Goal: Use online tool/utility: Utilize a website feature to perform a specific function

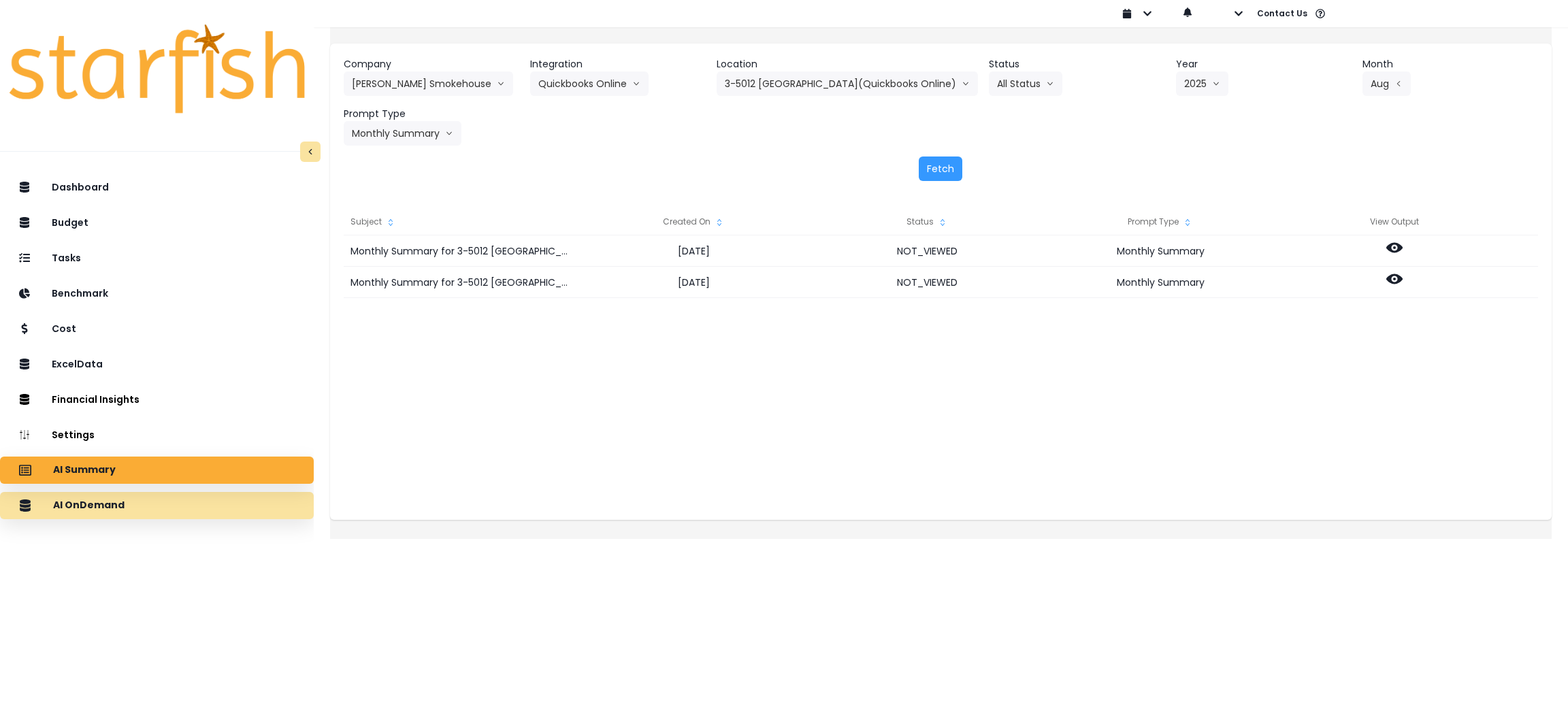
click at [115, 502] on p "AI OnDemand" at bounding box center [89, 506] width 72 height 12
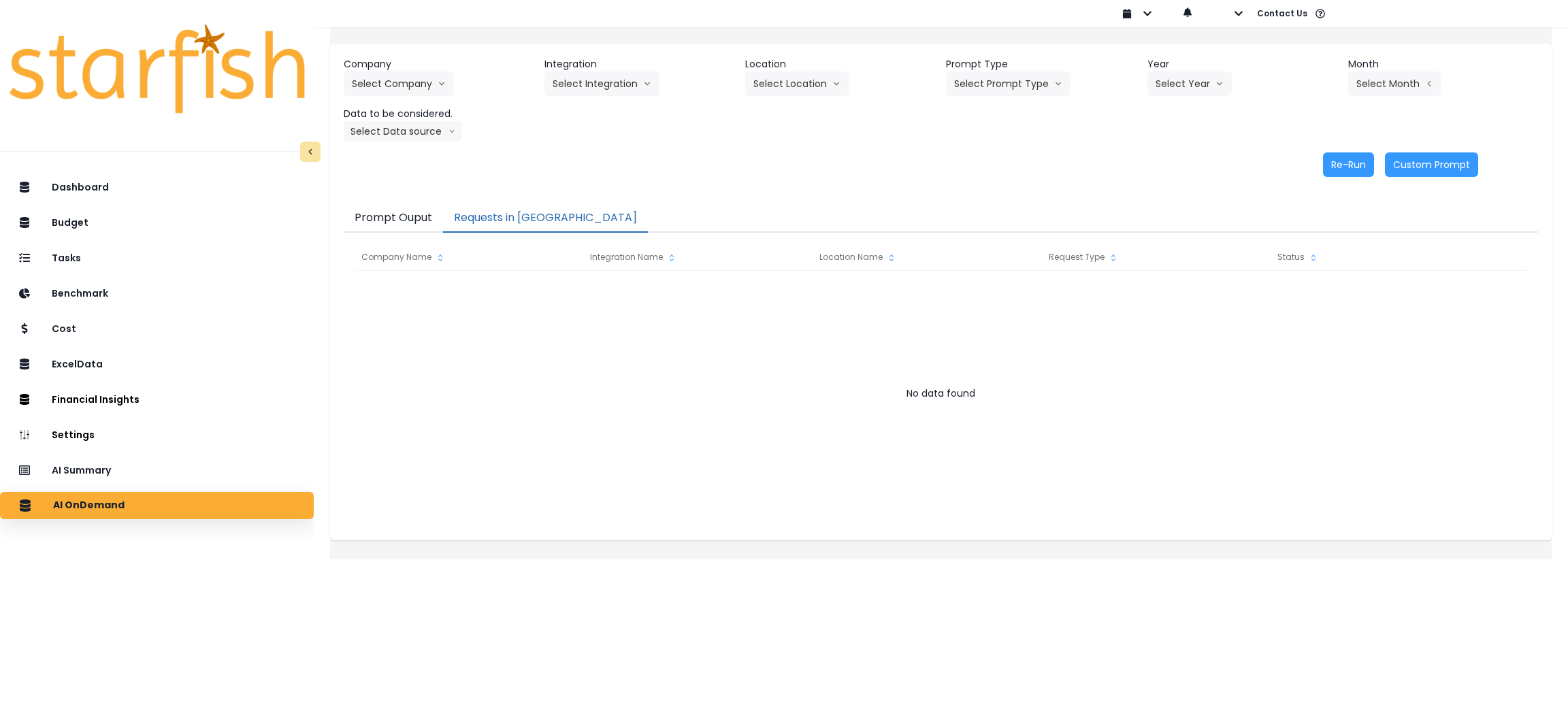
click at [506, 219] on button "Requests in [GEOGRAPHIC_DATA]" at bounding box center [546, 218] width 205 height 28
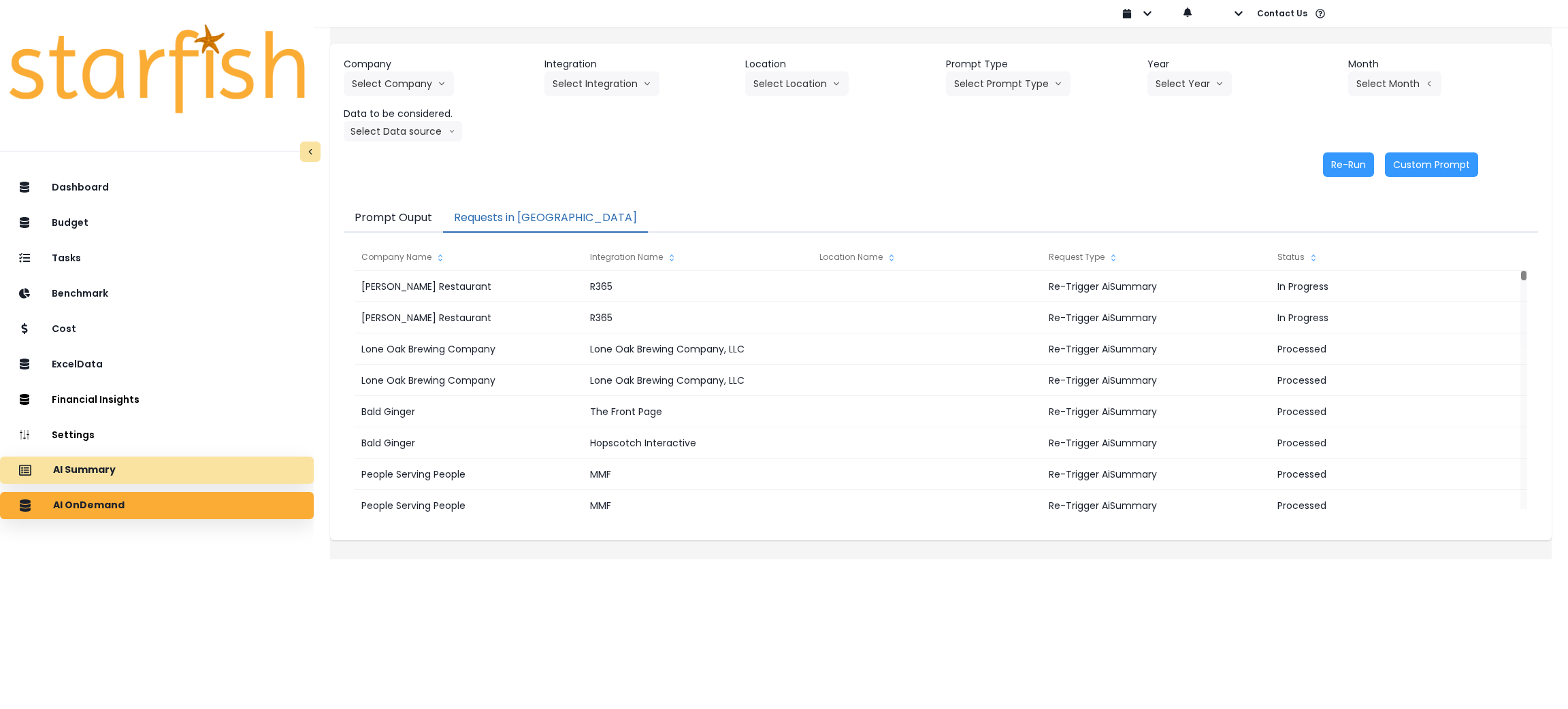
click at [79, 471] on p "AI Summary" at bounding box center [84, 470] width 62 height 12
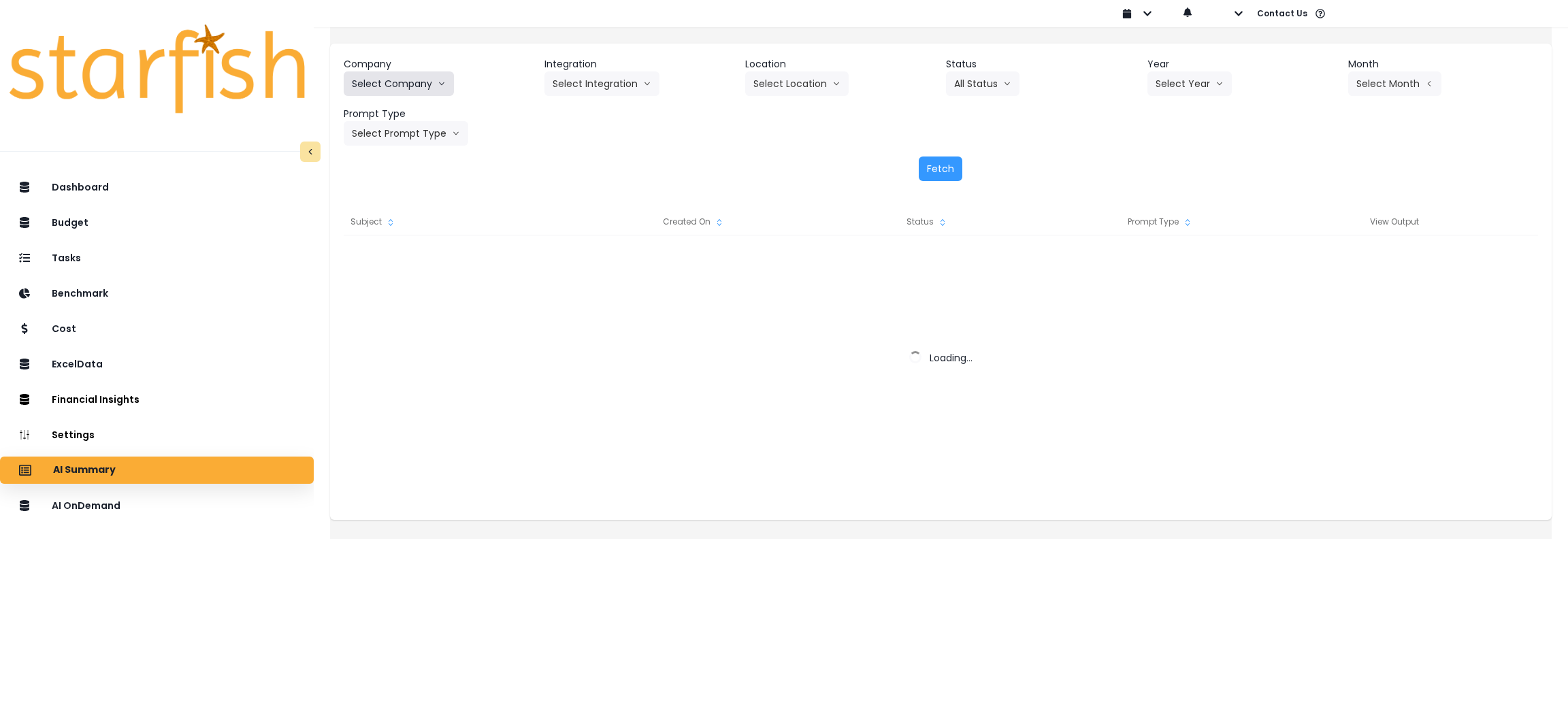
click at [446, 85] on icon "arrow down line" at bounding box center [442, 84] width 8 height 14
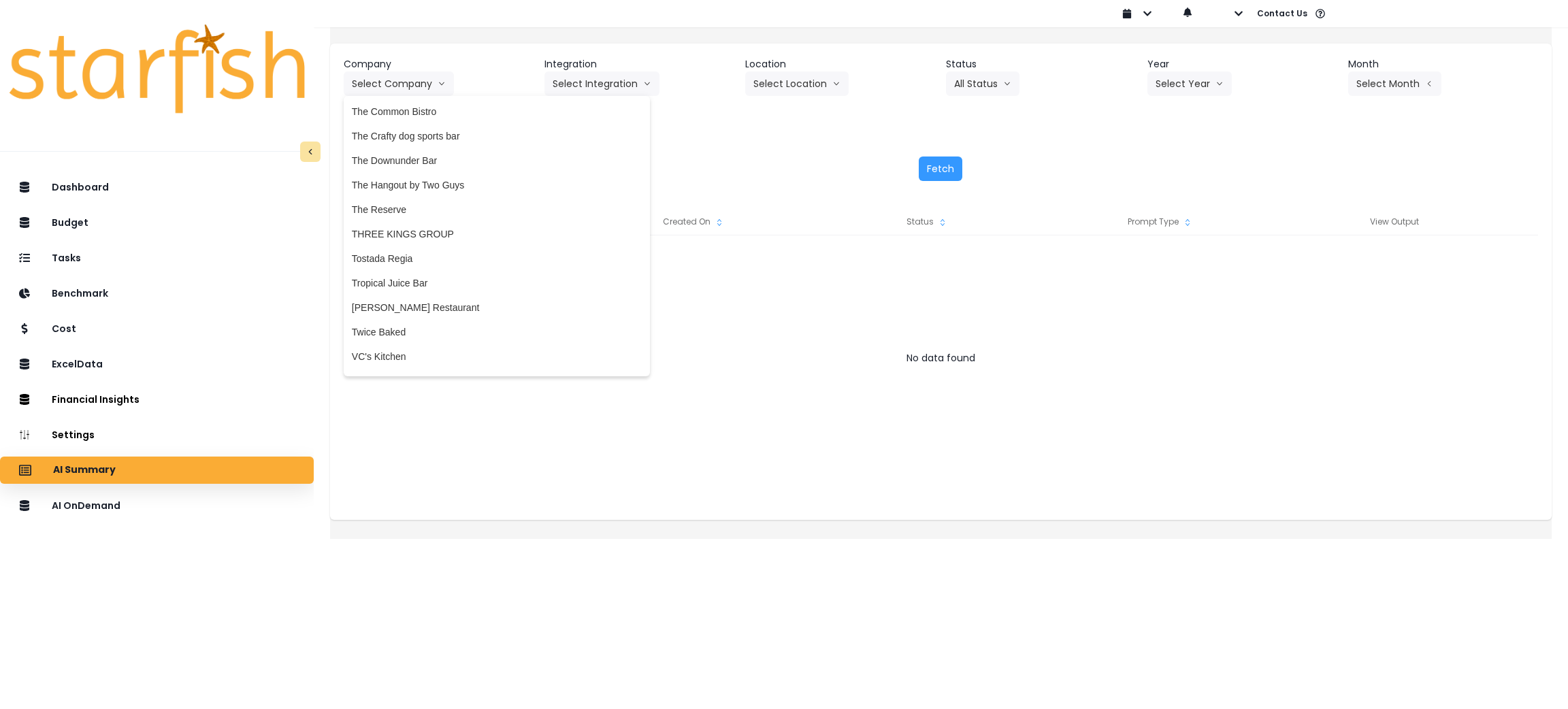
scroll to position [3165, 0]
click at [410, 300] on span "[PERSON_NAME] Restaurant" at bounding box center [496, 304] width 290 height 14
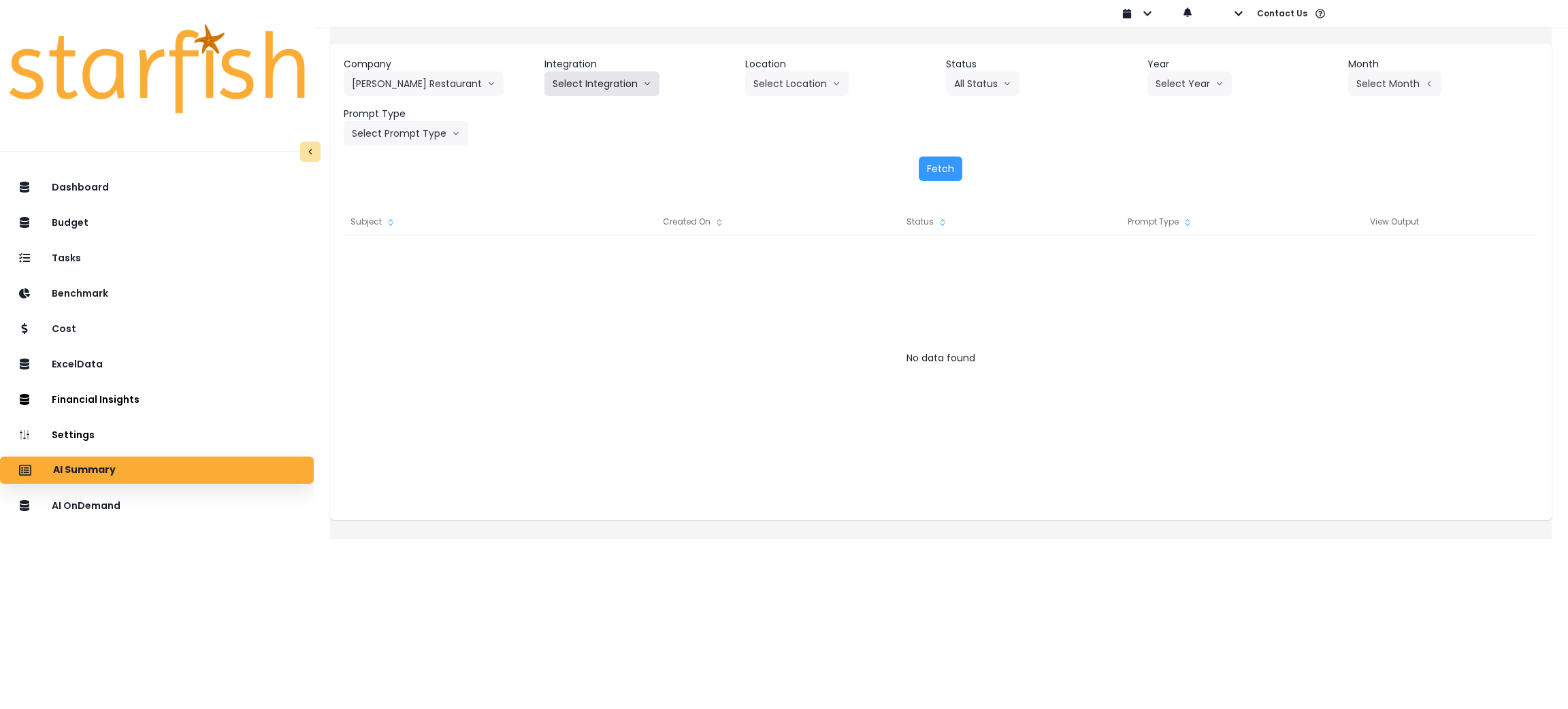
click at [613, 76] on button "Select Integration" at bounding box center [601, 84] width 115 height 25
click at [575, 112] on span "R365" at bounding box center [563, 112] width 22 height 14
click at [812, 82] on button "Select Location" at bounding box center [797, 84] width 103 height 25
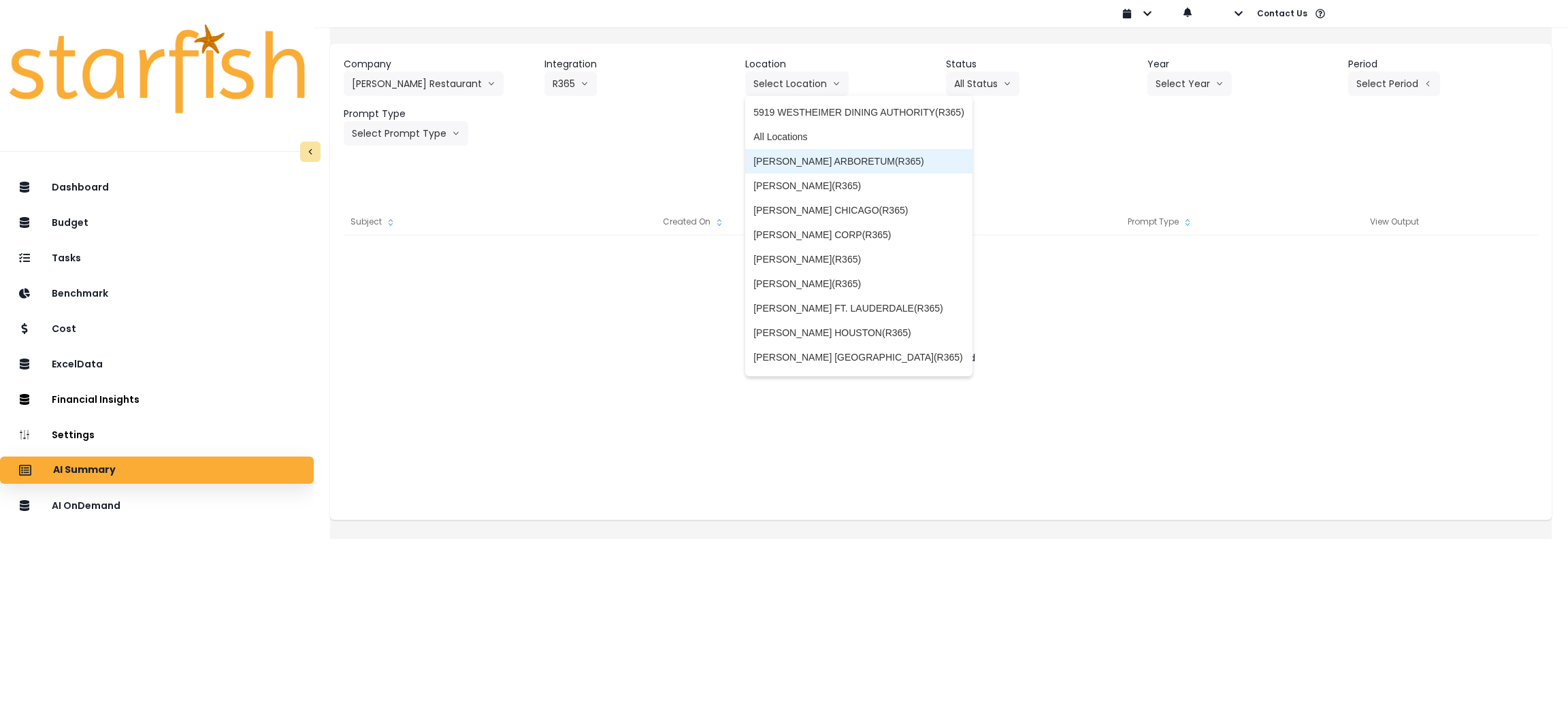
click at [807, 163] on span "TRULUCK'S ARBORETUM(R365)" at bounding box center [859, 162] width 211 height 14
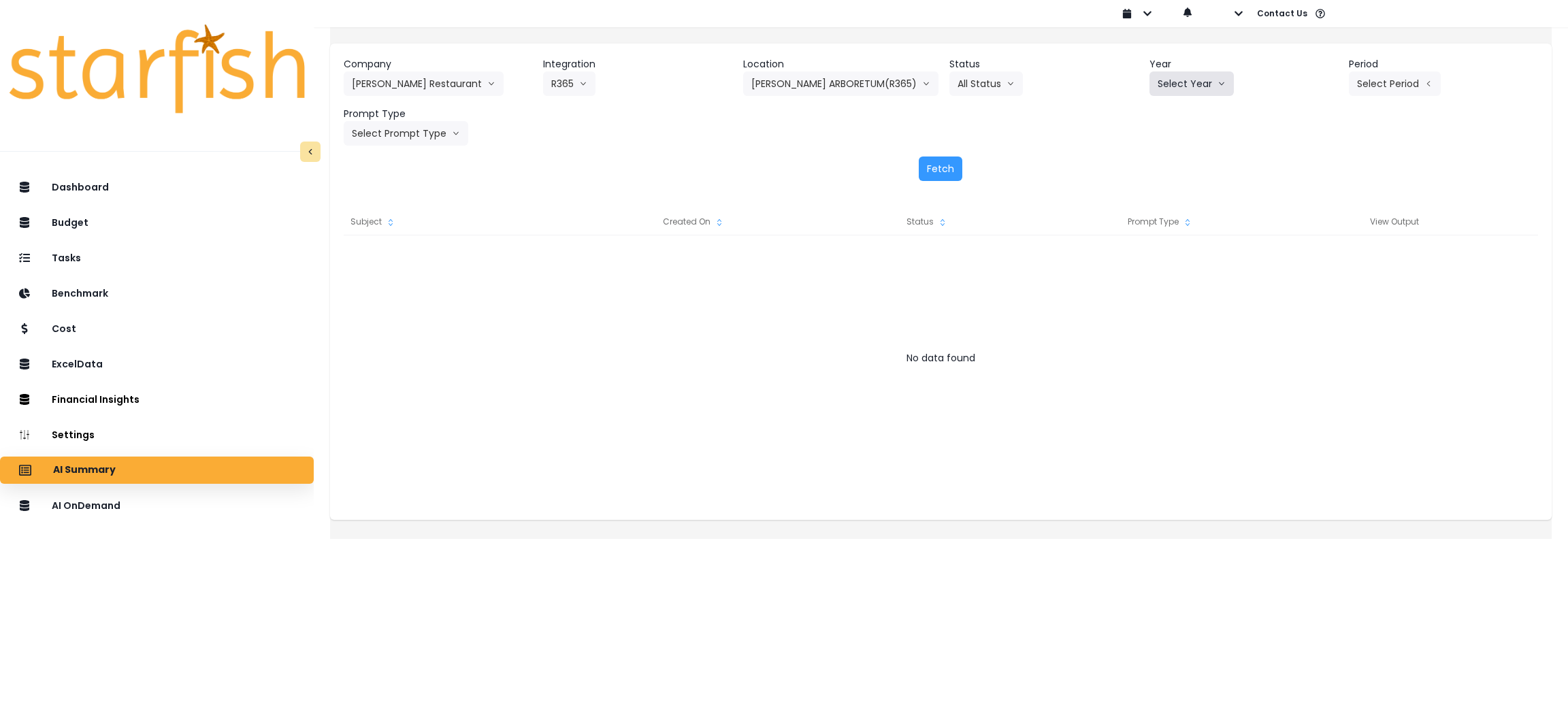
click at [1211, 72] on button "Select Year" at bounding box center [1192, 84] width 85 height 25
drag, startPoint x: 1155, startPoint y: 161, endPoint x: 1275, endPoint y: 112, distance: 129.6
click at [1158, 159] on span "2025" at bounding box center [1168, 162] width 21 height 14
click at [1379, 92] on button "Select Period" at bounding box center [1395, 84] width 92 height 25
click at [1324, 265] on span "P8" at bounding box center [1332, 259] width 17 height 14
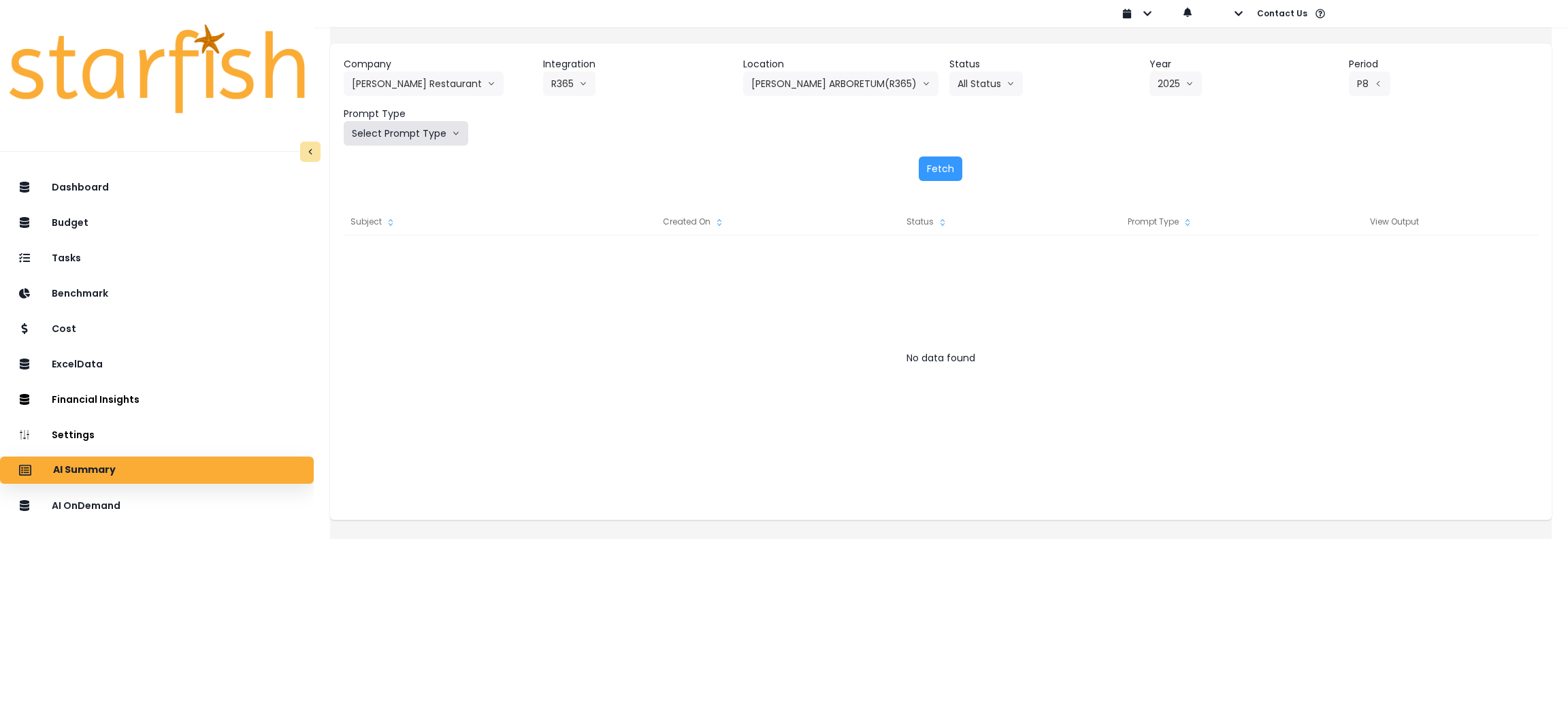
click at [450, 142] on button "Select Prompt Type" at bounding box center [406, 133] width 125 height 25
click at [402, 256] on span "Monthly Summary" at bounding box center [390, 260] width 77 height 14
click at [942, 171] on button "Fetch" at bounding box center [941, 169] width 44 height 25
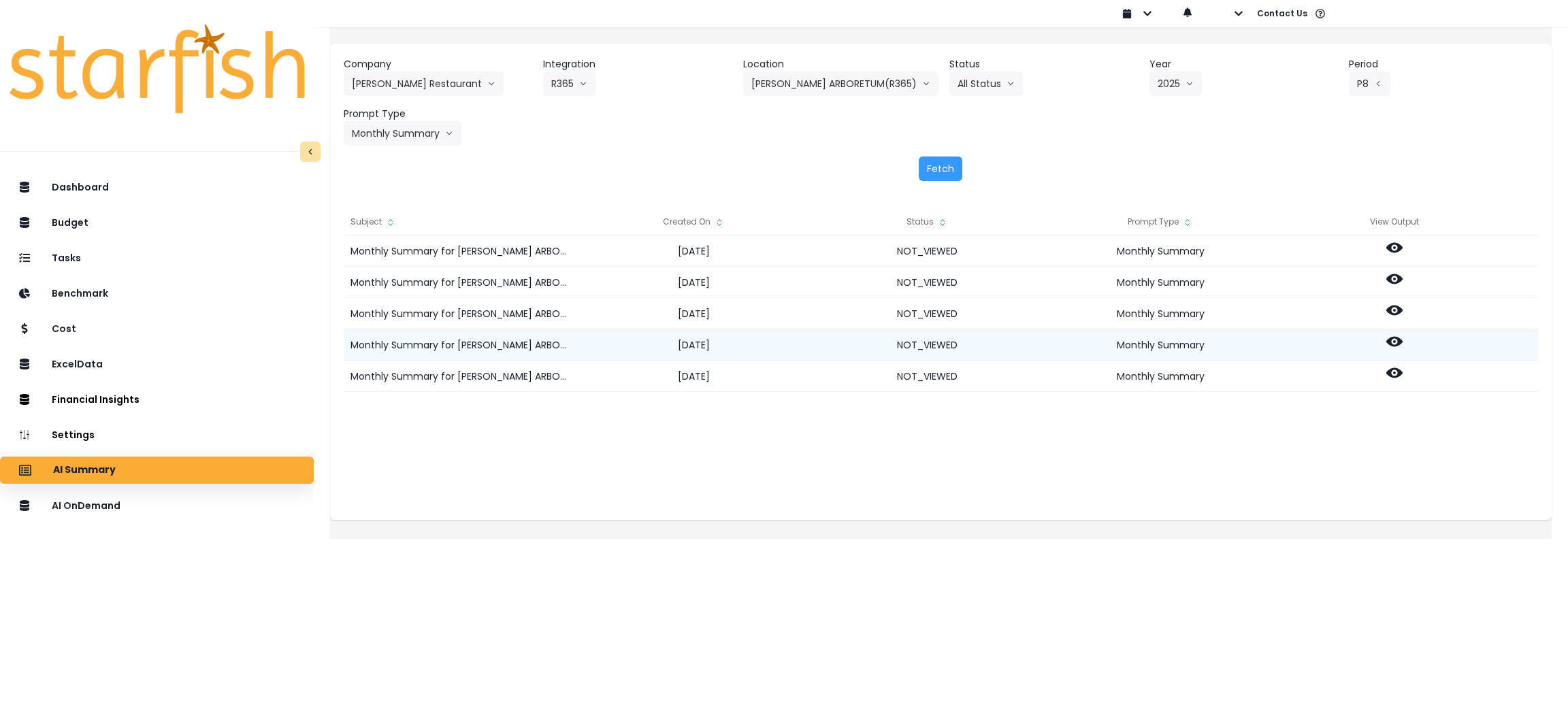
click at [1403, 334] on icon at bounding box center [1394, 341] width 16 height 16
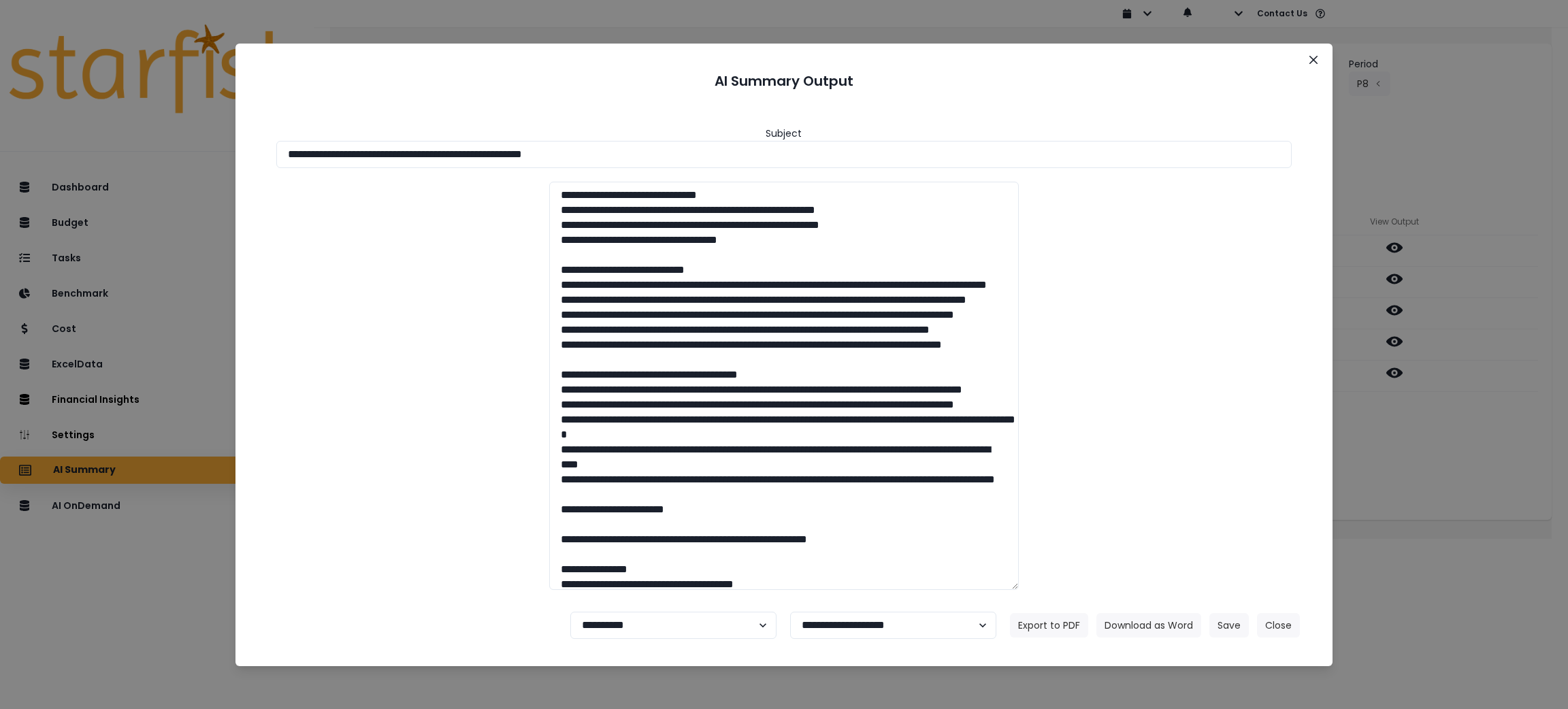
click at [1429, 463] on div "**********" at bounding box center [784, 354] width 1568 height 709
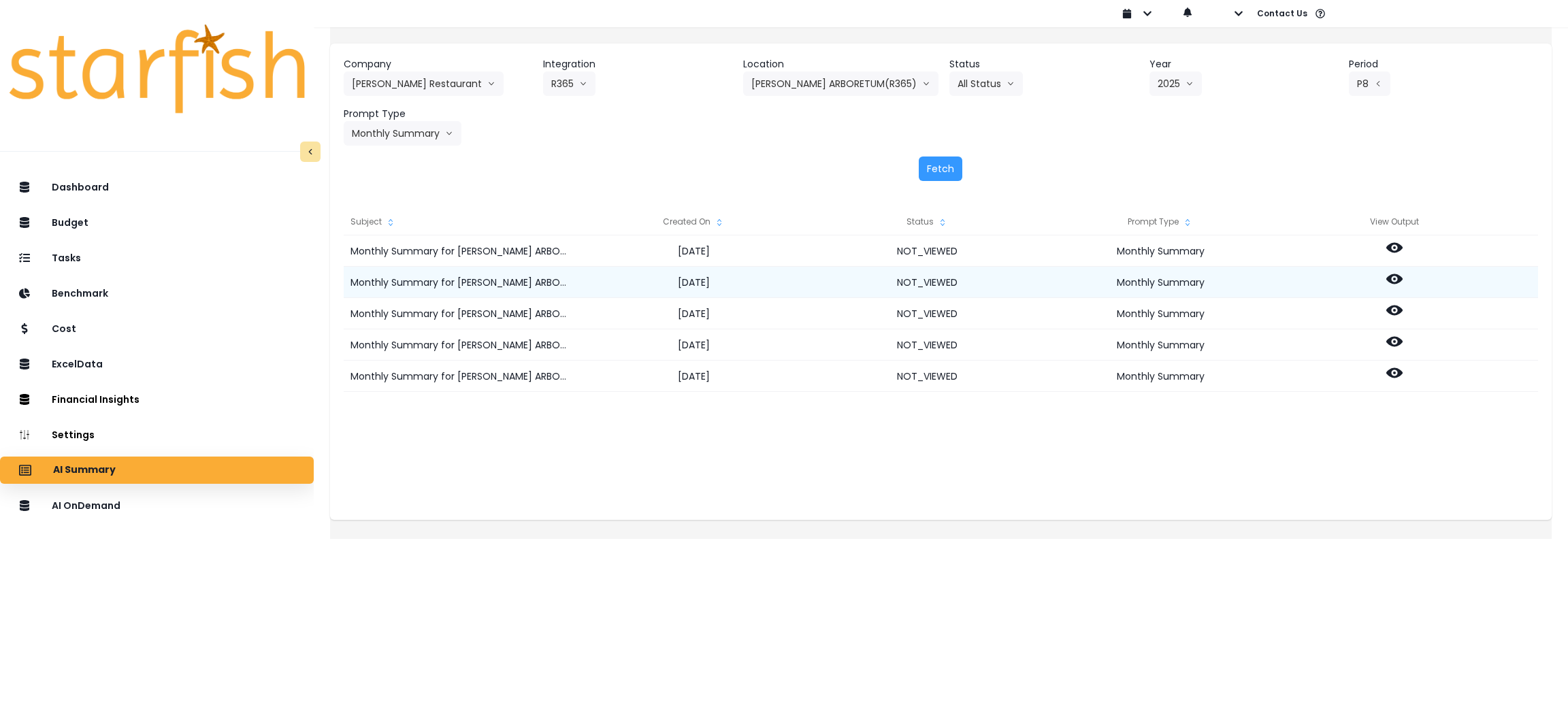
click at [1403, 281] on icon at bounding box center [1394, 279] width 16 height 10
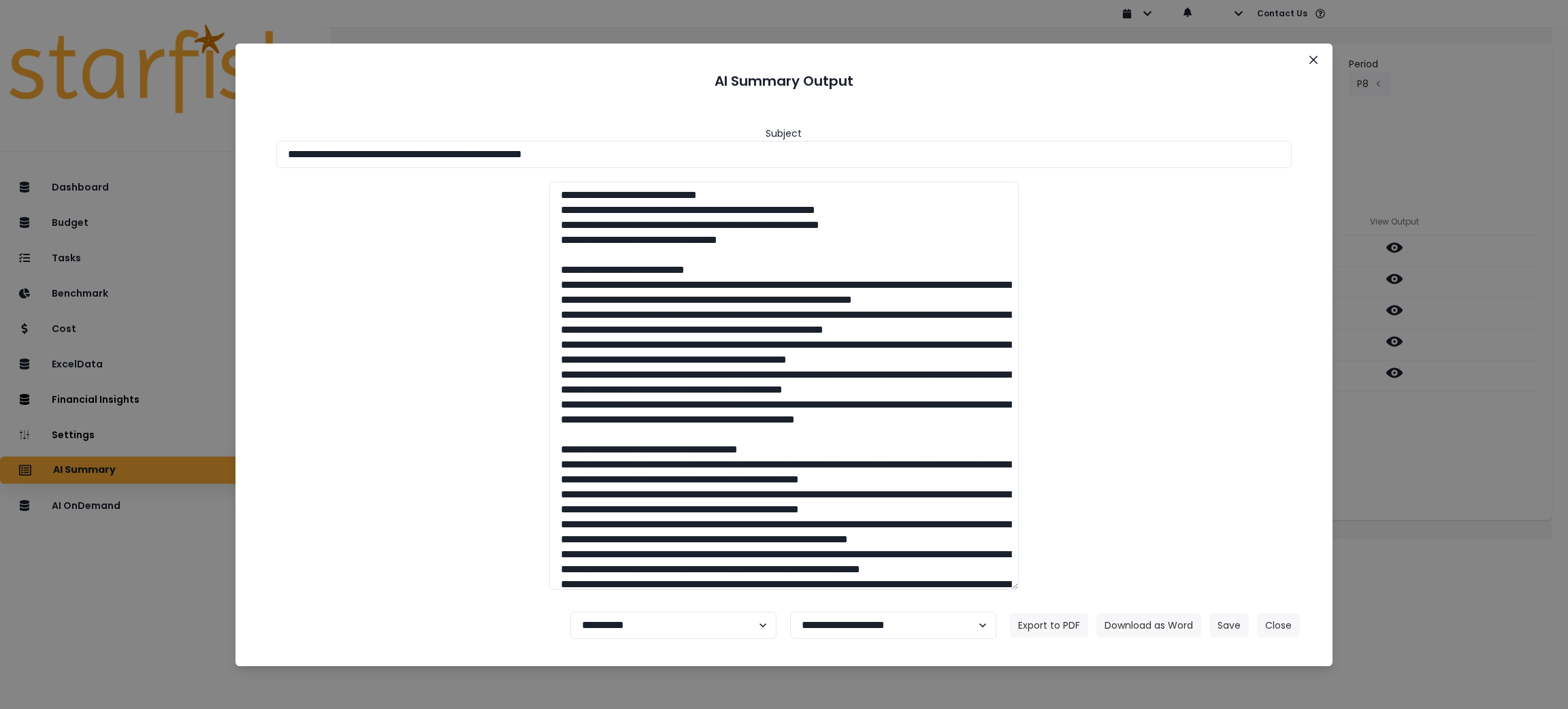
click at [1440, 480] on div "**********" at bounding box center [784, 354] width 1568 height 709
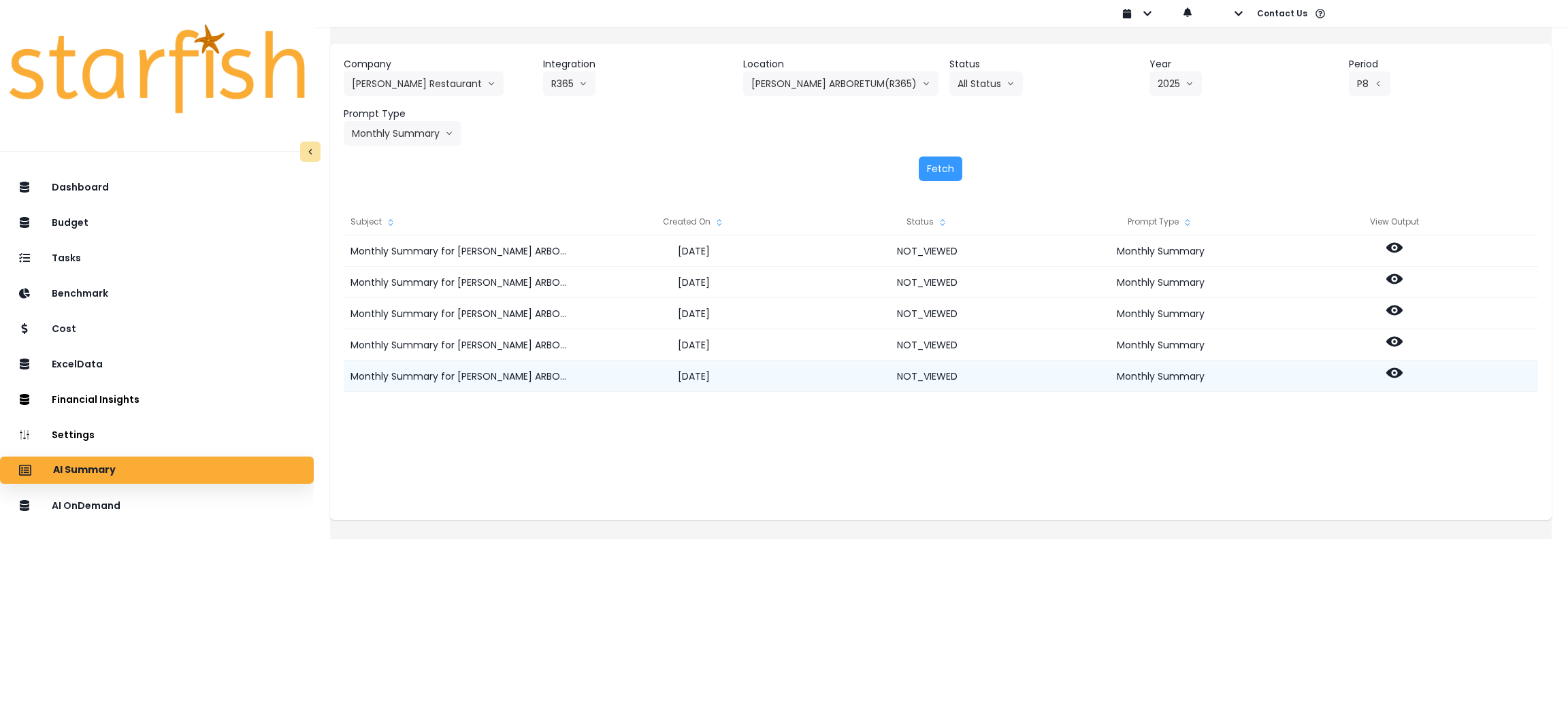
click at [1403, 376] on icon at bounding box center [1394, 373] width 16 height 10
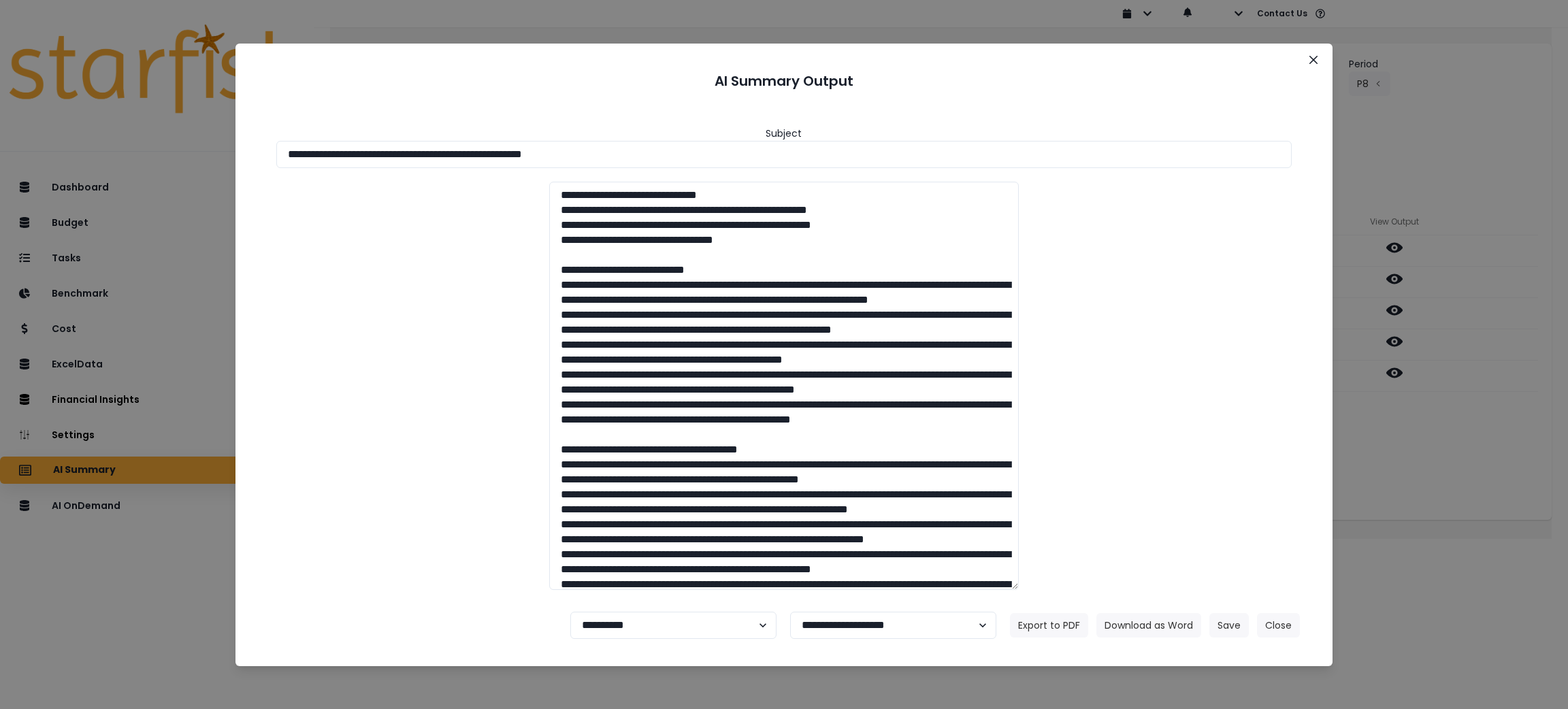
click at [1171, 431] on div at bounding box center [784, 386] width 1044 height 409
click at [1285, 630] on button "Close" at bounding box center [1279, 626] width 43 height 25
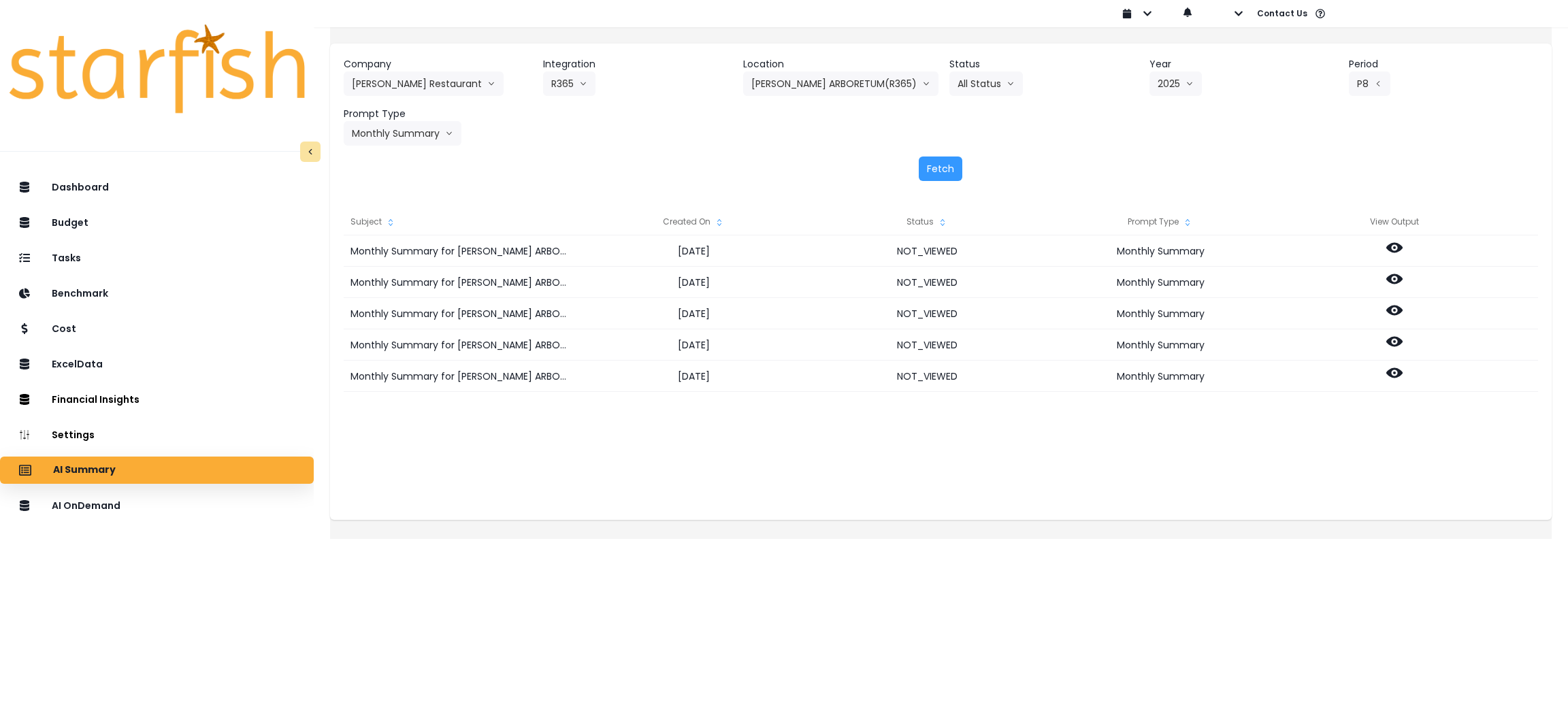
click at [1069, 539] on div "Company Truluck's Restaurant 86 Costs Asti Bagel Cafe Balance Grille Bald Ginge…" at bounding box center [941, 279] width 1222 height 520
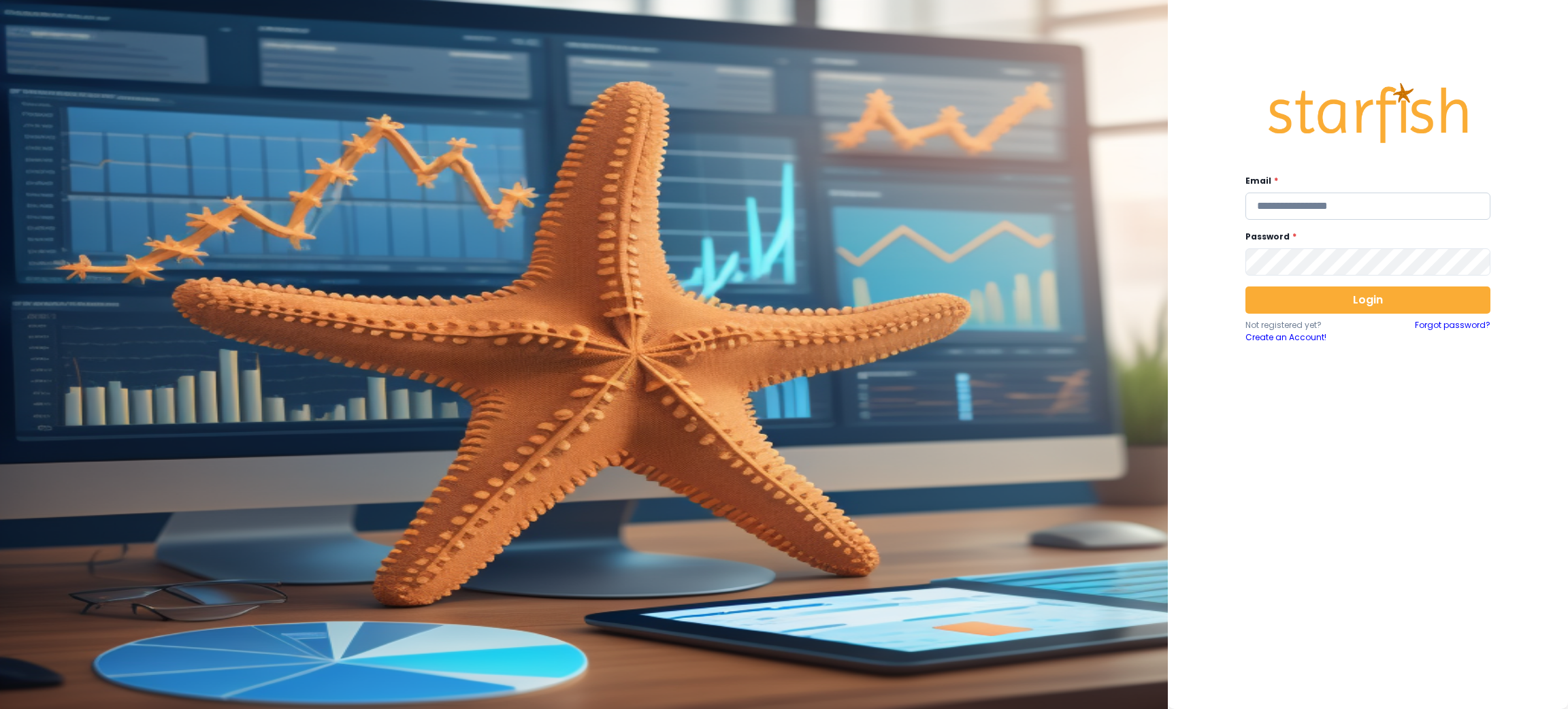
click at [1342, 199] on input "email" at bounding box center [1368, 206] width 245 height 27
type input "**********"
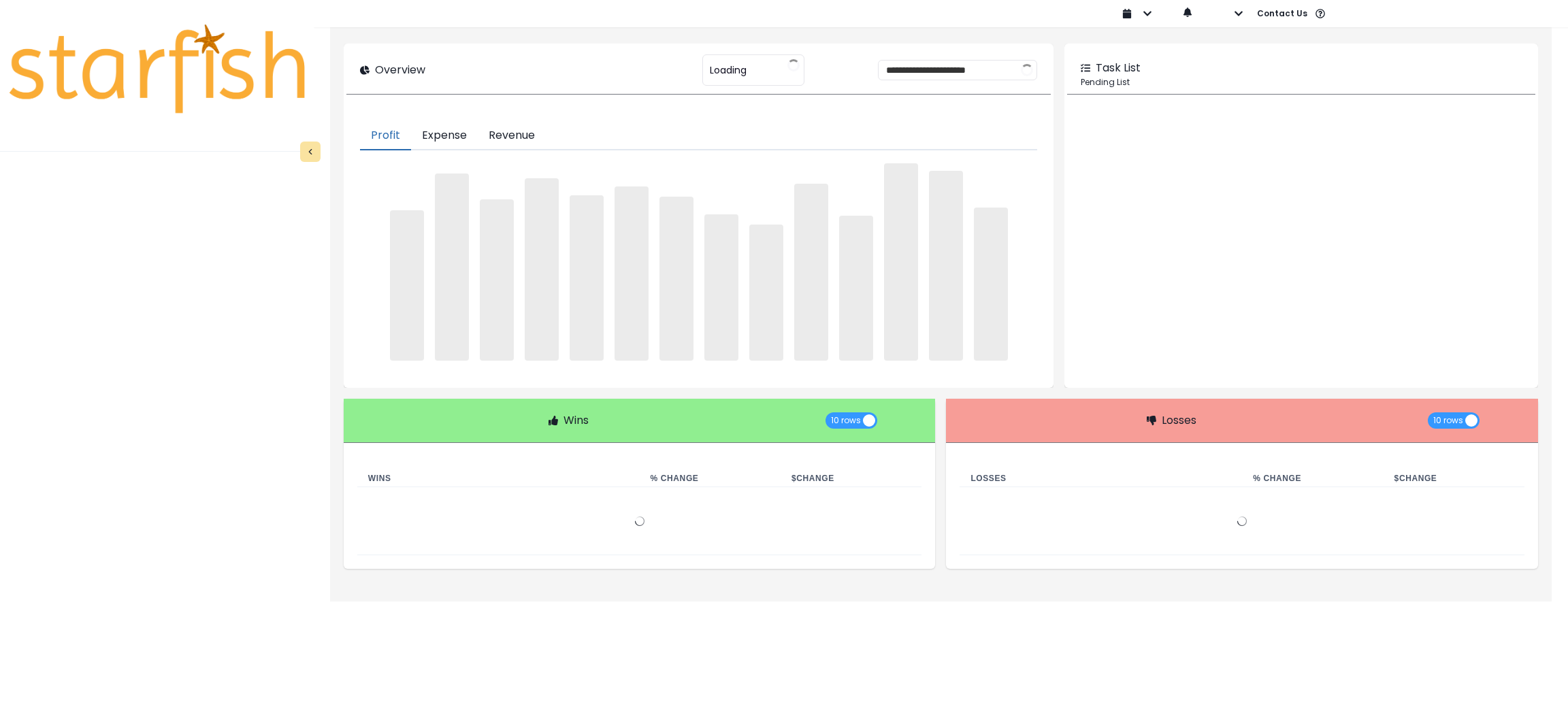
type input "********"
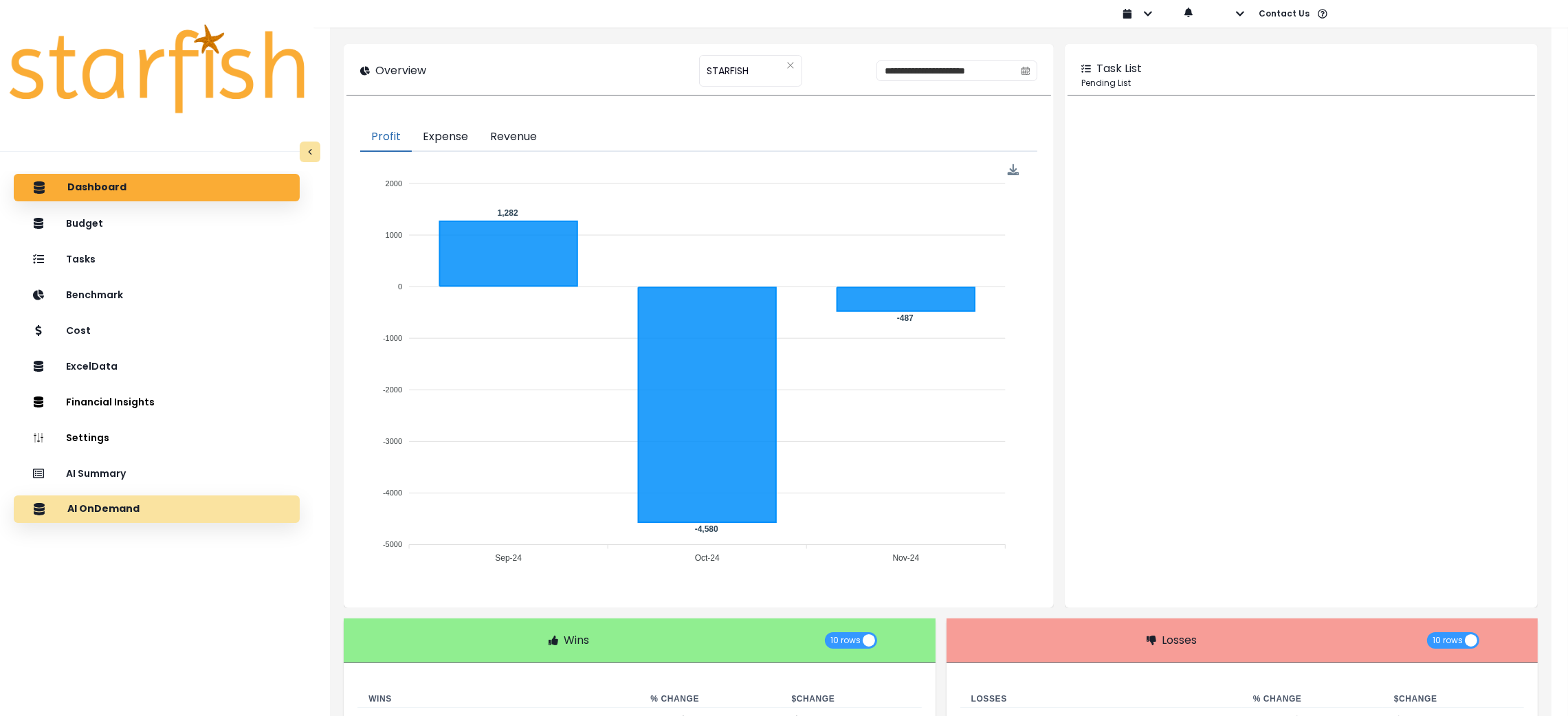
click at [155, 499] on div "AI OnDemand" at bounding box center [157, 509] width 264 height 29
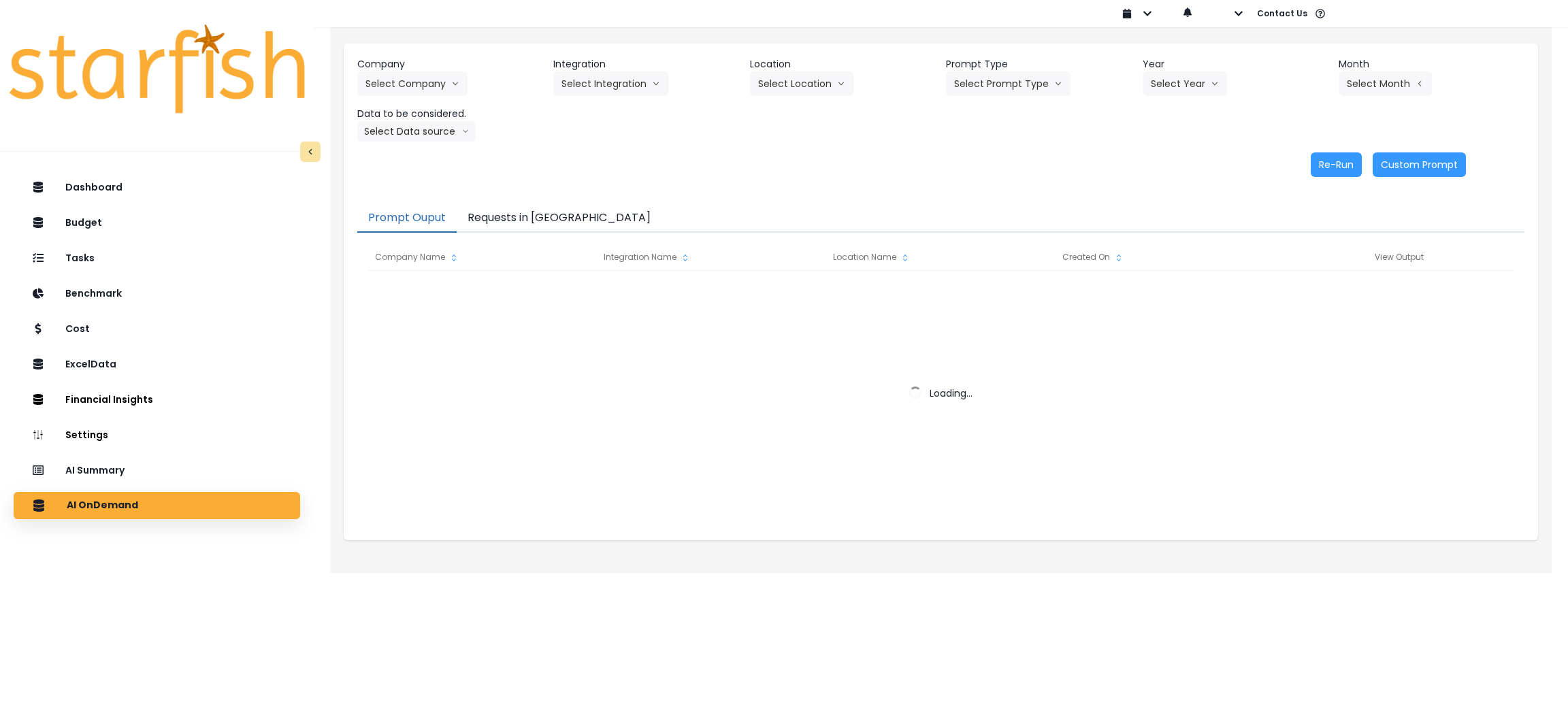
click at [527, 219] on button "Requests in [GEOGRAPHIC_DATA]" at bounding box center [559, 218] width 205 height 28
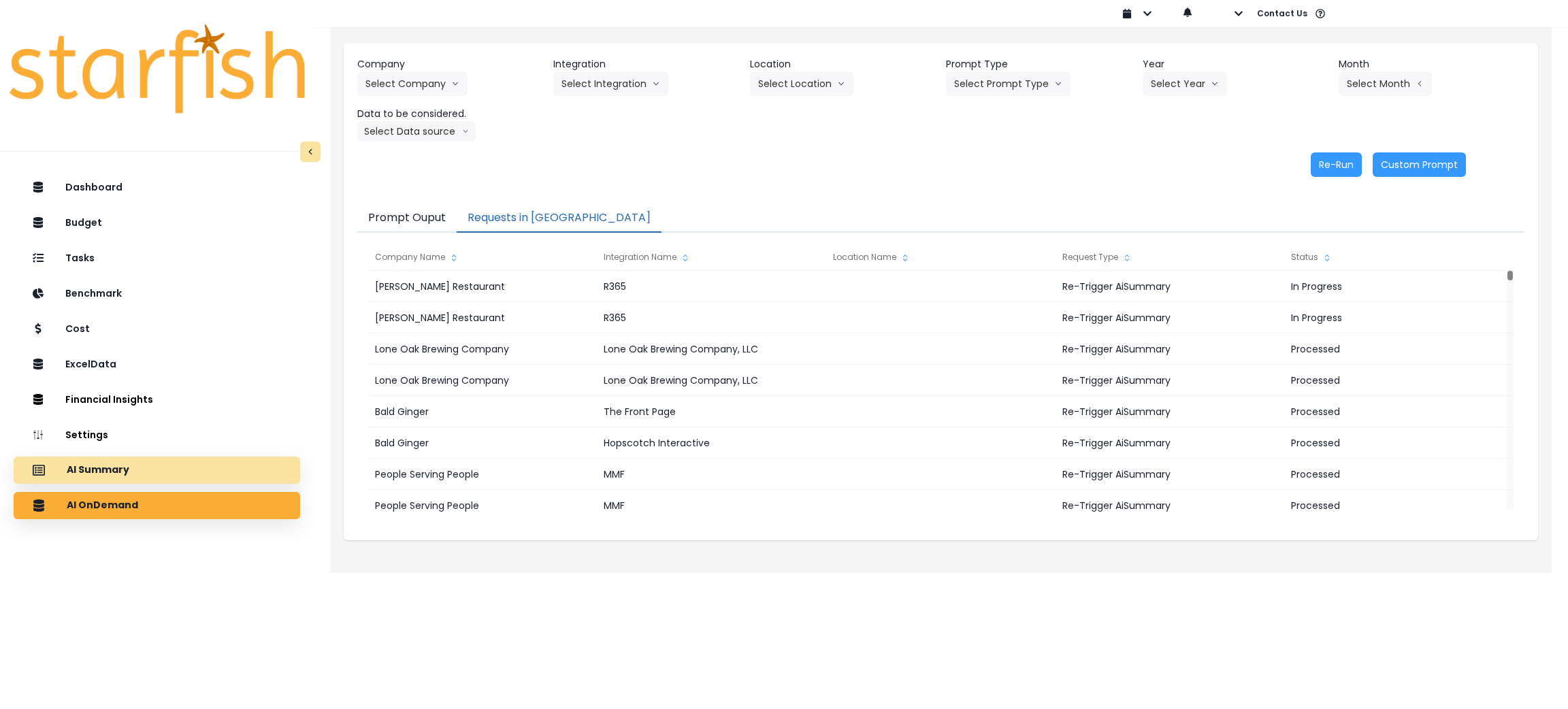
click at [95, 483] on div "AI Summary" at bounding box center [157, 470] width 265 height 28
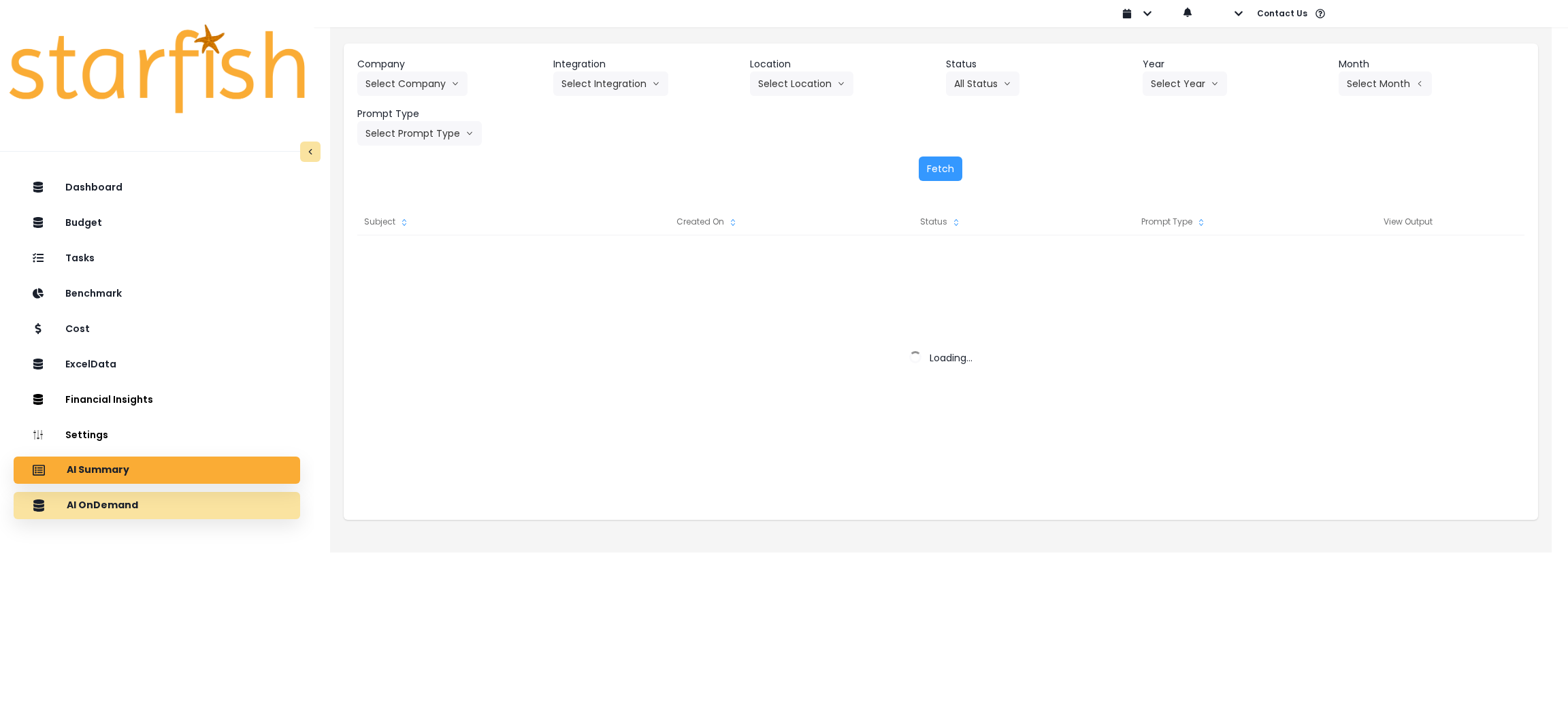
click at [99, 514] on div "AI OnDemand" at bounding box center [157, 505] width 265 height 28
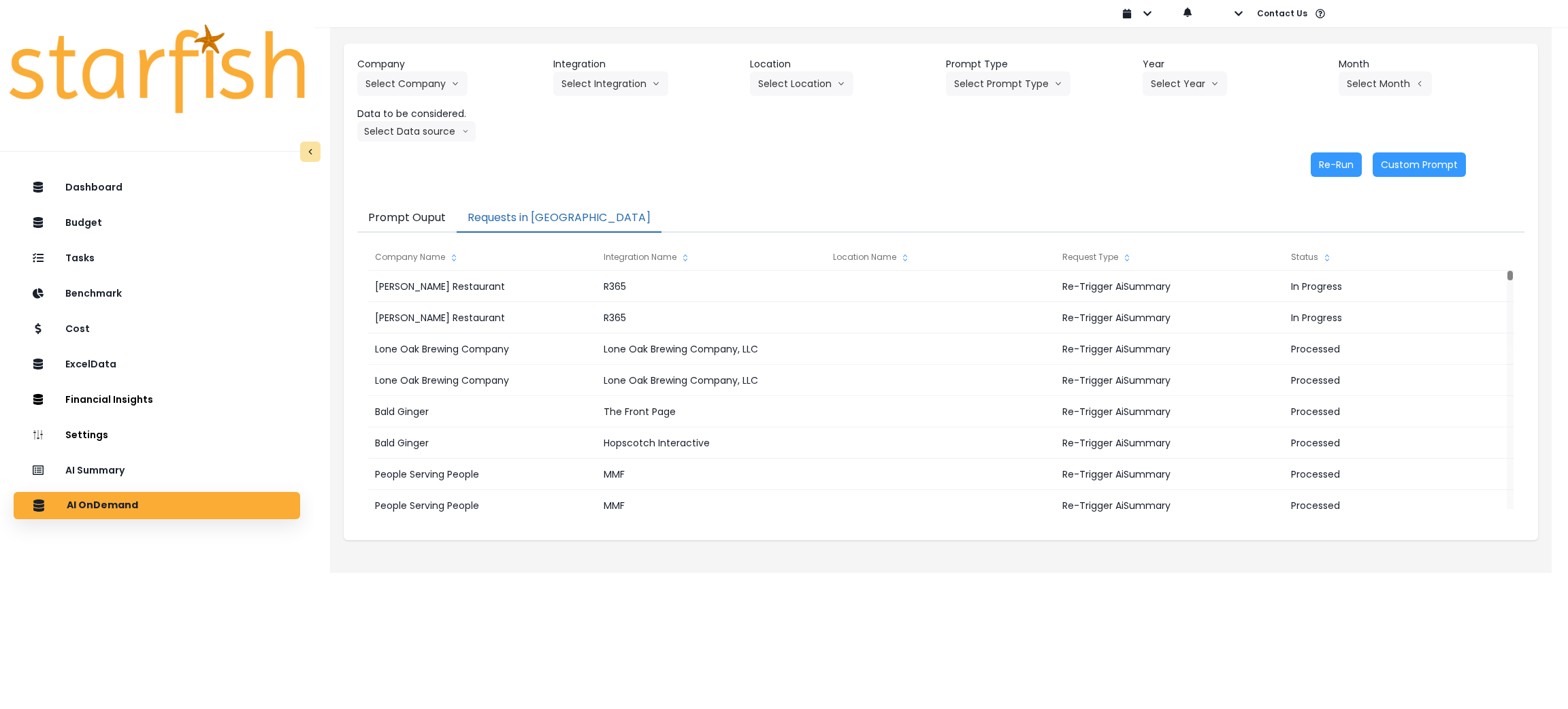
click at [466, 219] on button "Requests in [GEOGRAPHIC_DATA]" at bounding box center [559, 218] width 205 height 28
click at [84, 460] on div "AI Summary" at bounding box center [157, 470] width 265 height 28
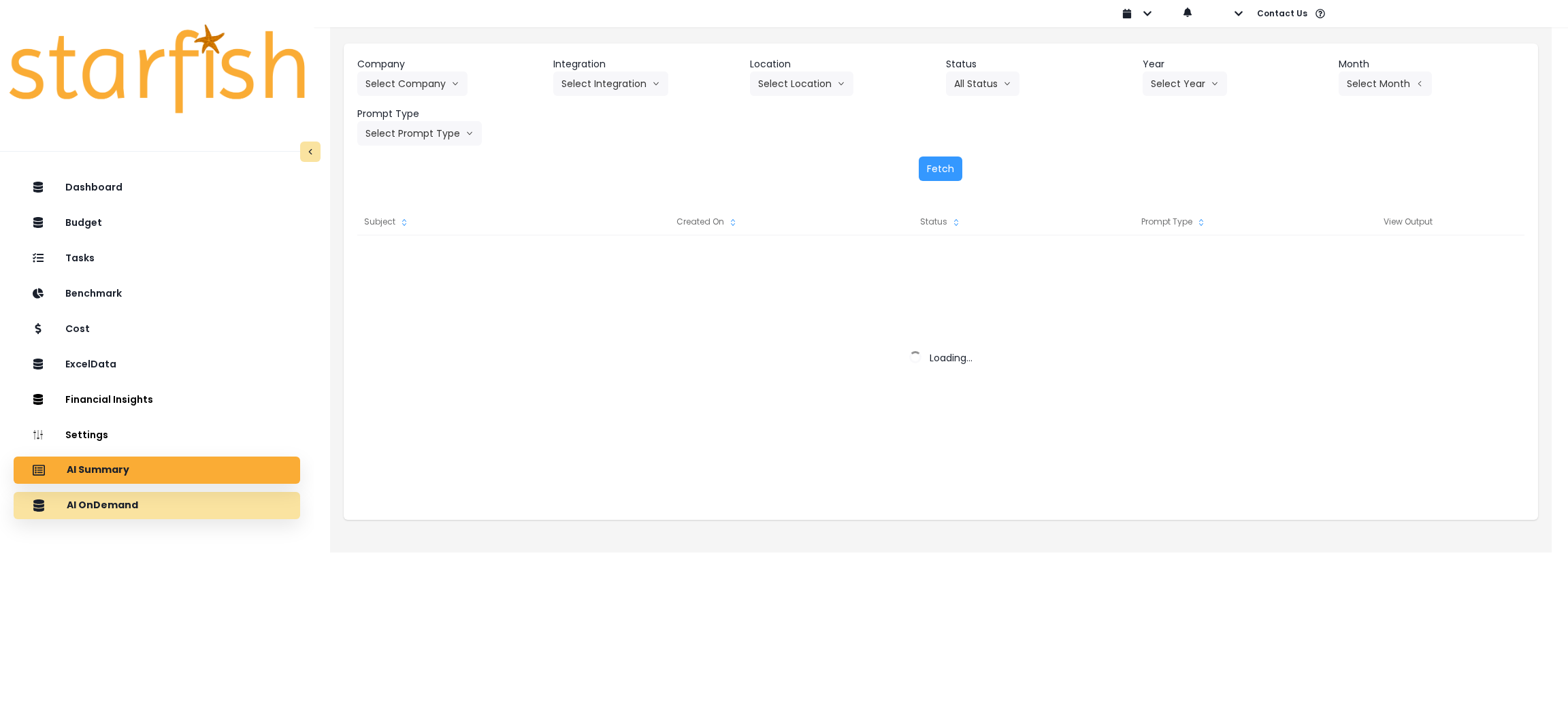
click at [157, 500] on div "AI OnDemand" at bounding box center [157, 505] width 265 height 28
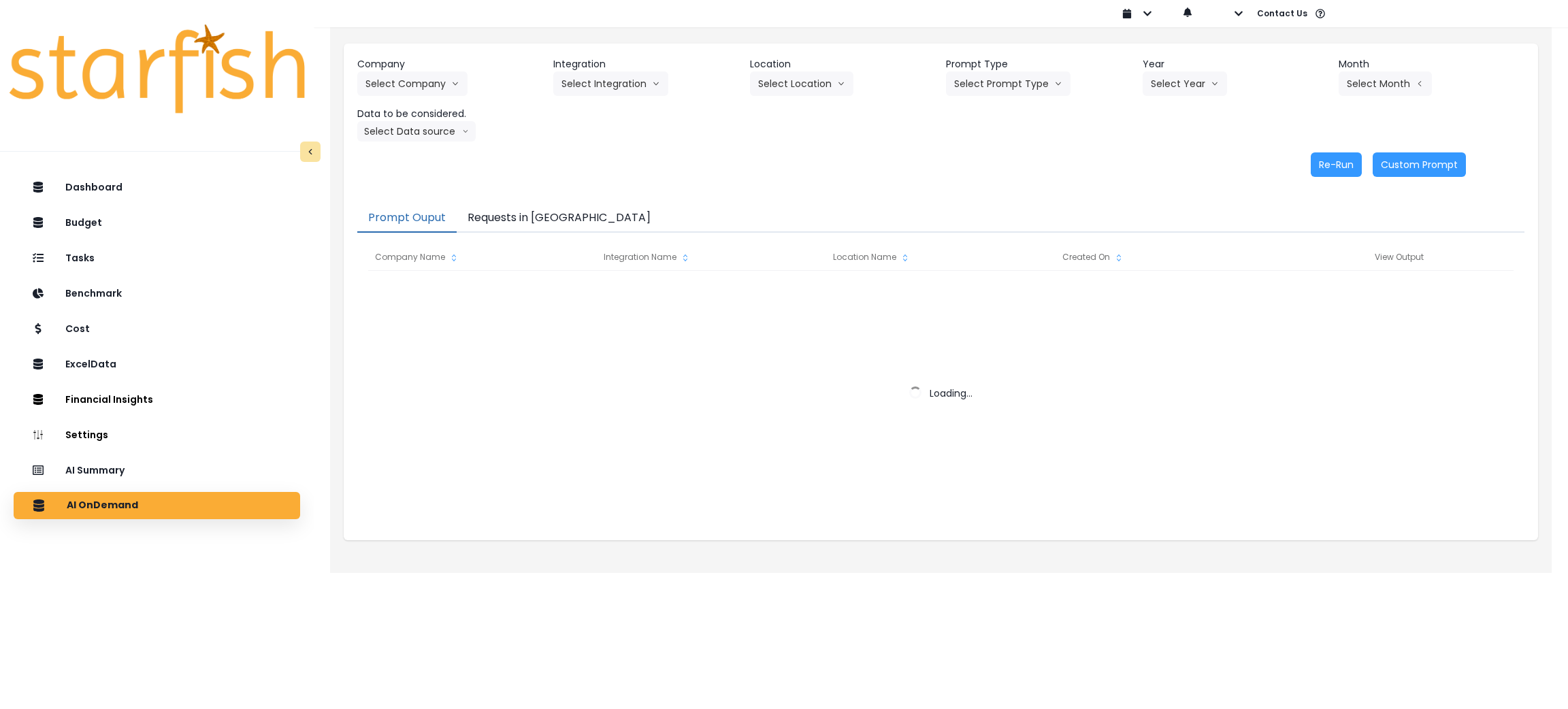
click at [513, 220] on button "Requests in [GEOGRAPHIC_DATA]" at bounding box center [559, 218] width 205 height 28
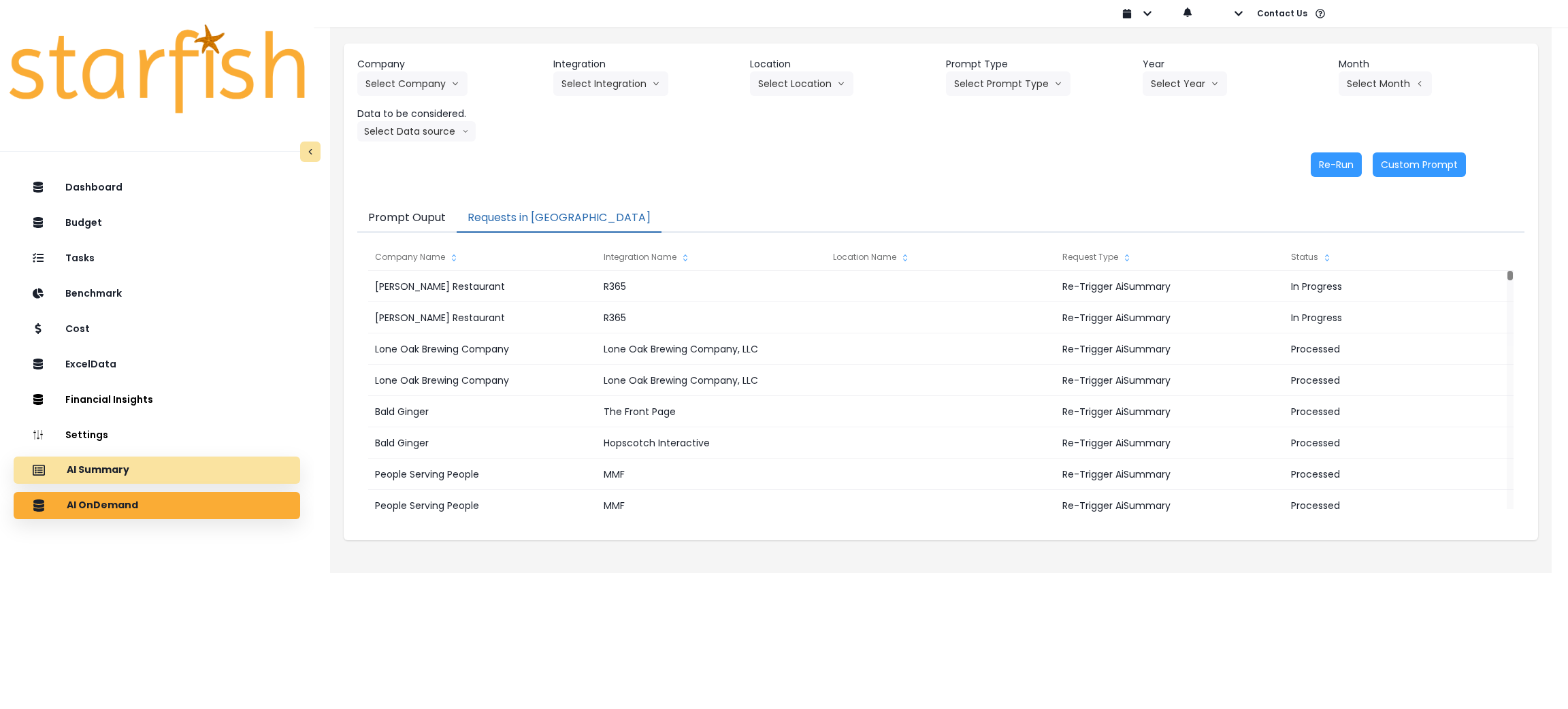
click at [208, 463] on div "AI Summary" at bounding box center [157, 470] width 265 height 28
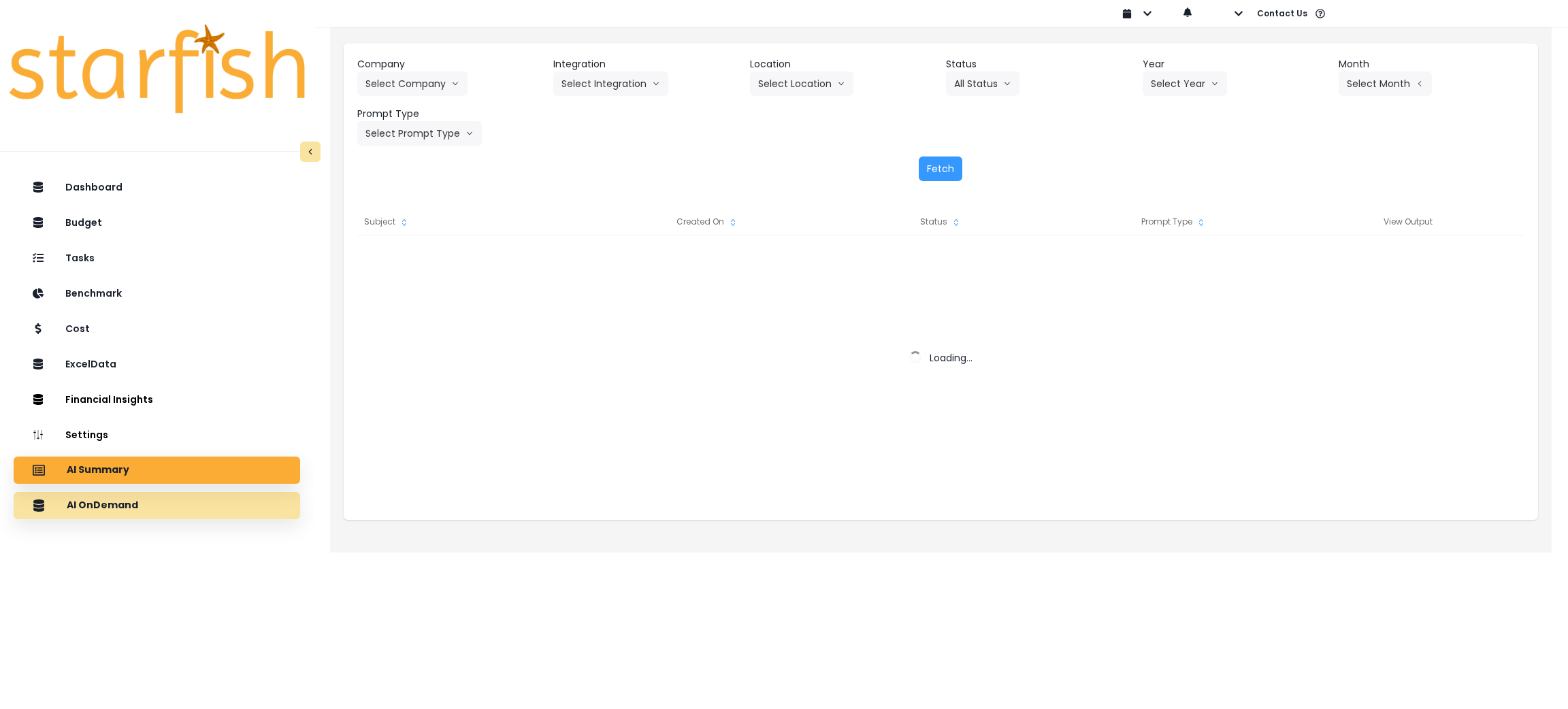
click at [197, 494] on div "AI OnDemand" at bounding box center [157, 505] width 265 height 28
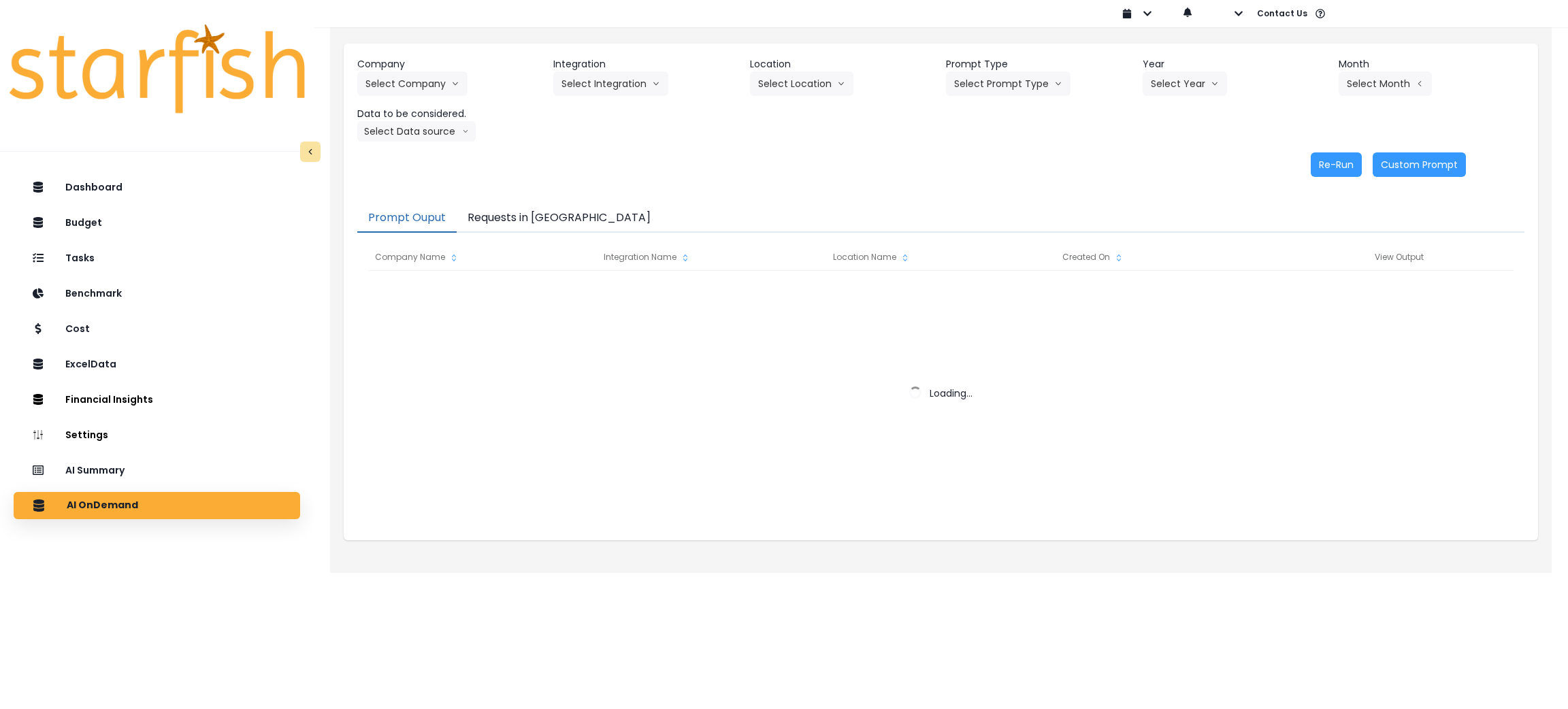
click at [529, 216] on button "Requests in [GEOGRAPHIC_DATA]" at bounding box center [559, 218] width 205 height 28
